Goal: Transaction & Acquisition: Purchase product/service

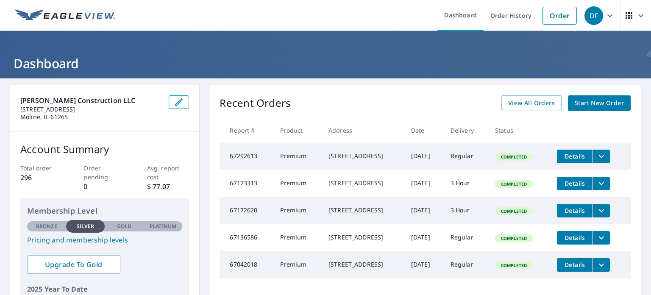
click at [586, 104] on span "Start New Order" at bounding box center [599, 103] width 49 height 11
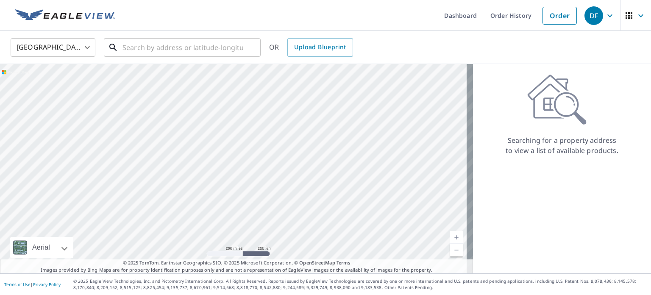
click at [211, 49] on input "text" at bounding box center [182, 48] width 121 height 24
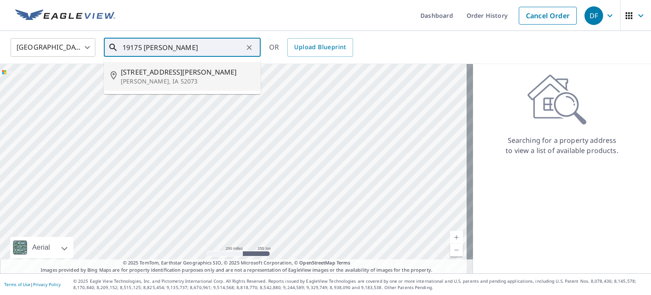
click at [186, 80] on p "[PERSON_NAME], IA 52073" at bounding box center [187, 81] width 133 height 8
type input "[STREET_ADDRESS][PERSON_NAME][PERSON_NAME]"
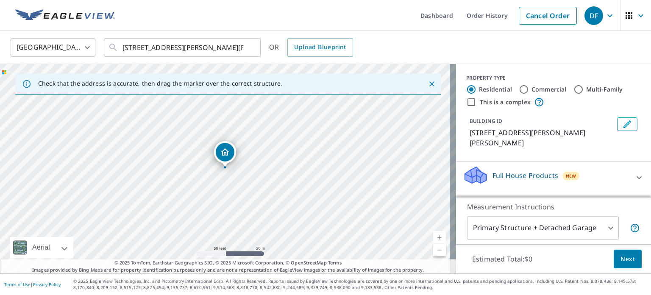
drag, startPoint x: 37, startPoint y: 146, endPoint x: 346, endPoint y: 170, distance: 310.2
drag, startPoint x: 258, startPoint y: 162, endPoint x: 389, endPoint y: 217, distance: 141.9
drag, startPoint x: 225, startPoint y: 153, endPoint x: 302, endPoint y: 155, distance: 77.1
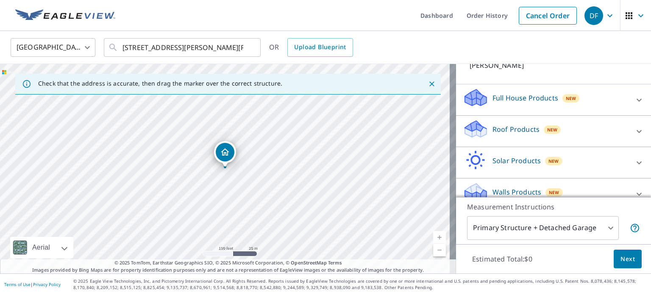
scroll to position [85, 0]
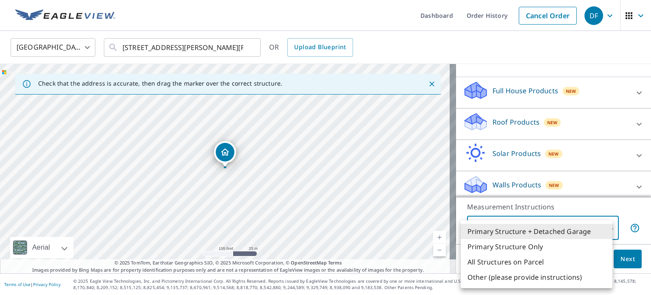
click at [567, 231] on body "DF DF Dashboard Order History Cancel Order DF [GEOGRAPHIC_DATA] [GEOGRAPHIC_DAT…" at bounding box center [325, 147] width 651 height 295
click at [539, 245] on li "Primary Structure Only" at bounding box center [537, 246] width 152 height 15
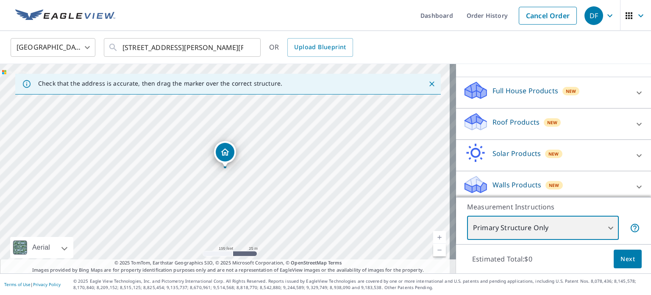
type input "2"
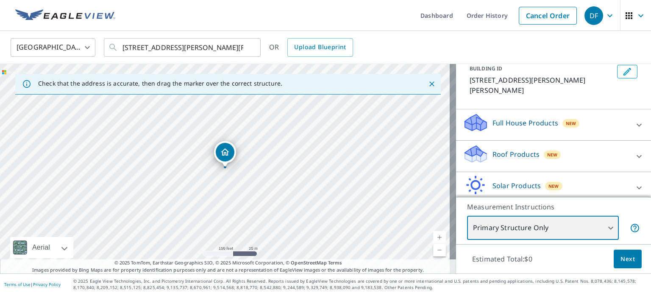
scroll to position [47, 0]
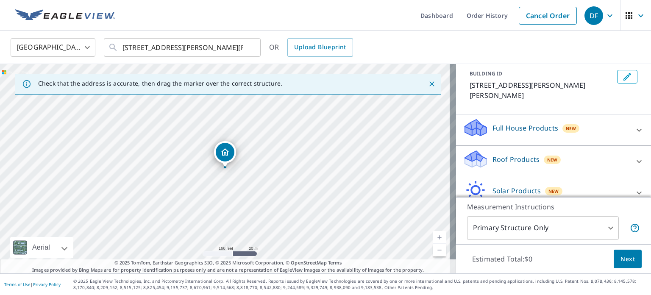
click at [500, 159] on p "Roof Products" at bounding box center [515, 159] width 47 height 10
click at [514, 130] on p "Full House Products" at bounding box center [525, 128] width 66 height 10
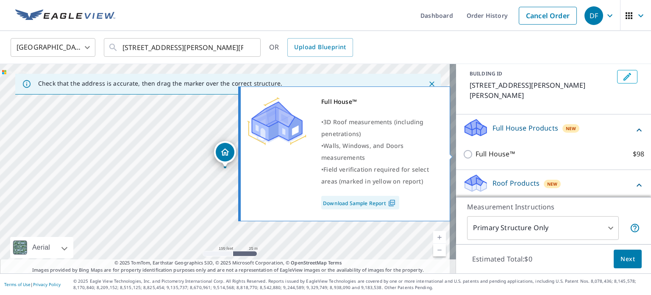
click at [495, 155] on p "Full House™" at bounding box center [494, 154] width 39 height 11
click at [475, 155] on input "Full House™ $98" at bounding box center [469, 154] width 13 height 10
checkbox input "true"
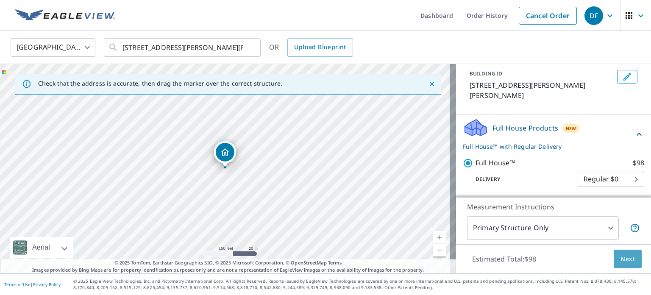
click at [625, 261] on span "Next" at bounding box center [627, 259] width 14 height 11
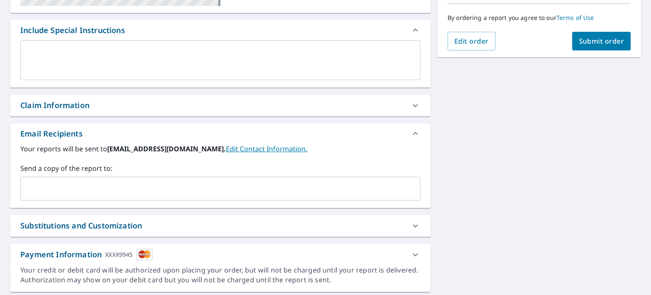
scroll to position [238, 0]
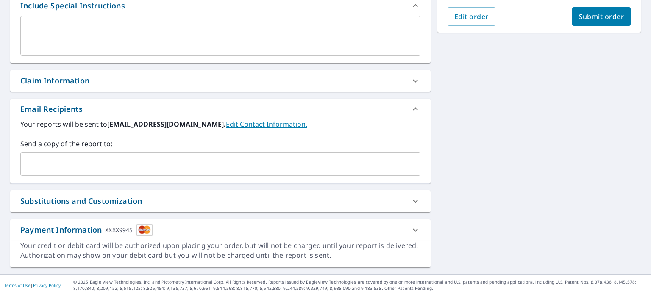
click at [192, 158] on input "text" at bounding box center [214, 164] width 380 height 16
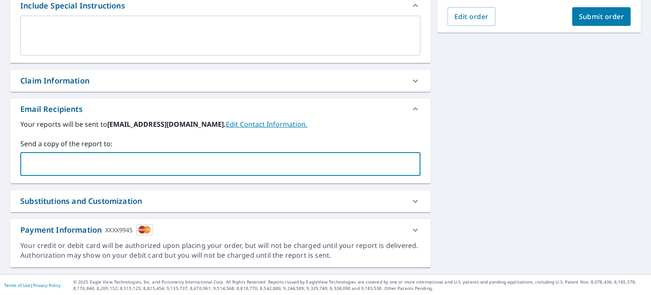
type input "[EMAIL_ADDRESS][DOMAIN_NAME]"
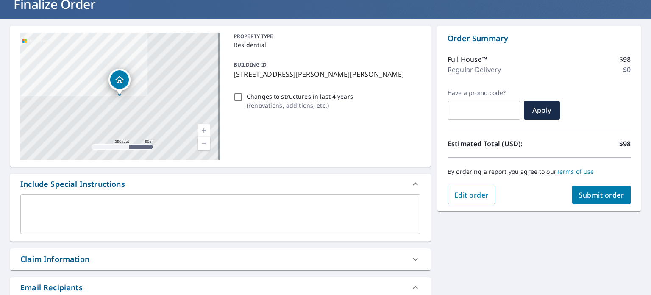
scroll to position [26, 0]
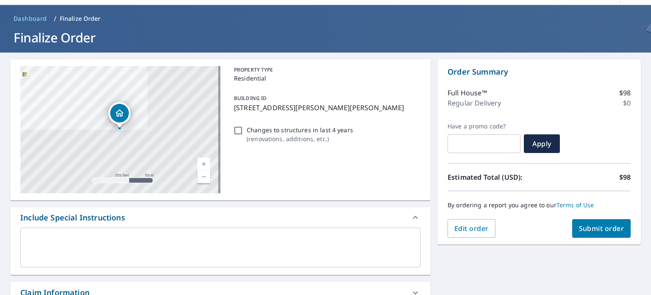
click at [579, 228] on span "Submit order" at bounding box center [601, 228] width 45 height 9
